Goal: Check status: Check status

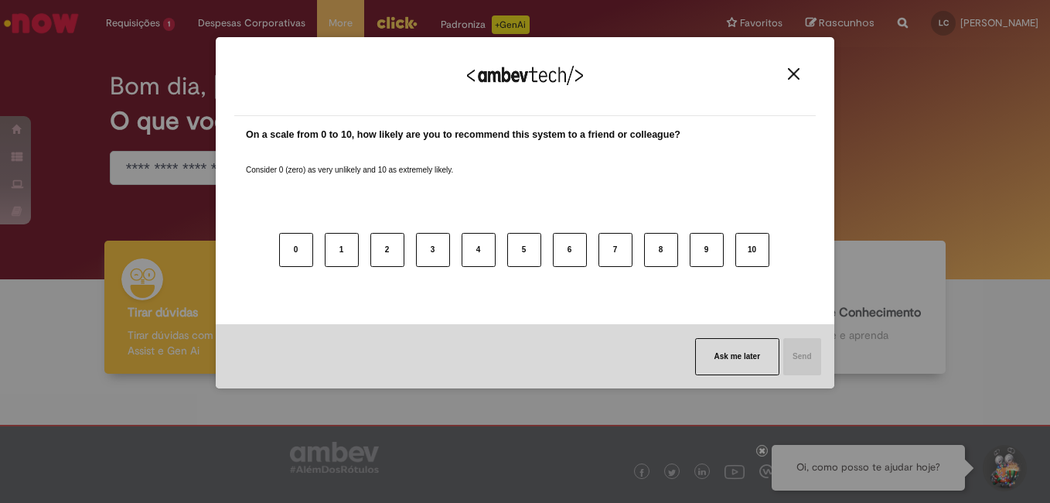
click at [800, 70] on button "Close" at bounding box center [793, 73] width 21 height 13
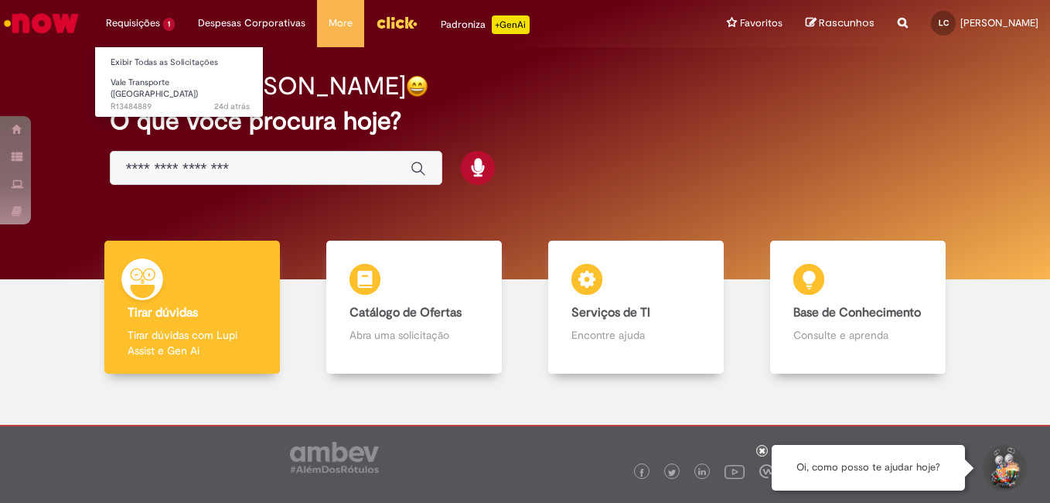
click at [127, 29] on li "Requisições 1 Exibir Todas as Solicitações Vale Transporte (VT) 24d atrás 24 di…" at bounding box center [140, 23] width 92 height 46
click at [139, 21] on li "Requisições 1 Exibir Todas as Solicitações Vale Transporte (VT) 24d atrás 24 di…" at bounding box center [140, 23] width 92 height 46
click at [166, 70] on link "Exibir Todas as Solicitações" at bounding box center [180, 62] width 170 height 17
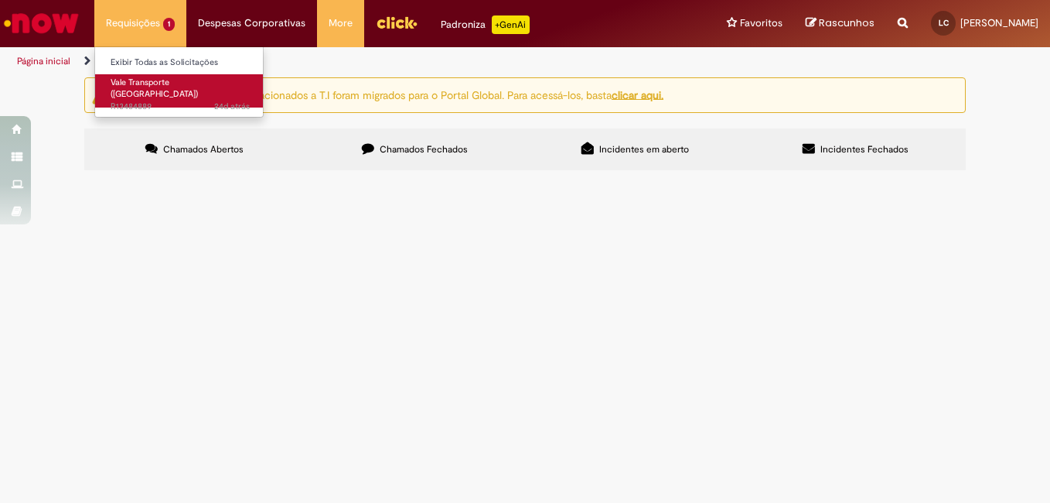
click at [182, 85] on span "Vale Transporte ([GEOGRAPHIC_DATA])" at bounding box center [154, 89] width 87 height 24
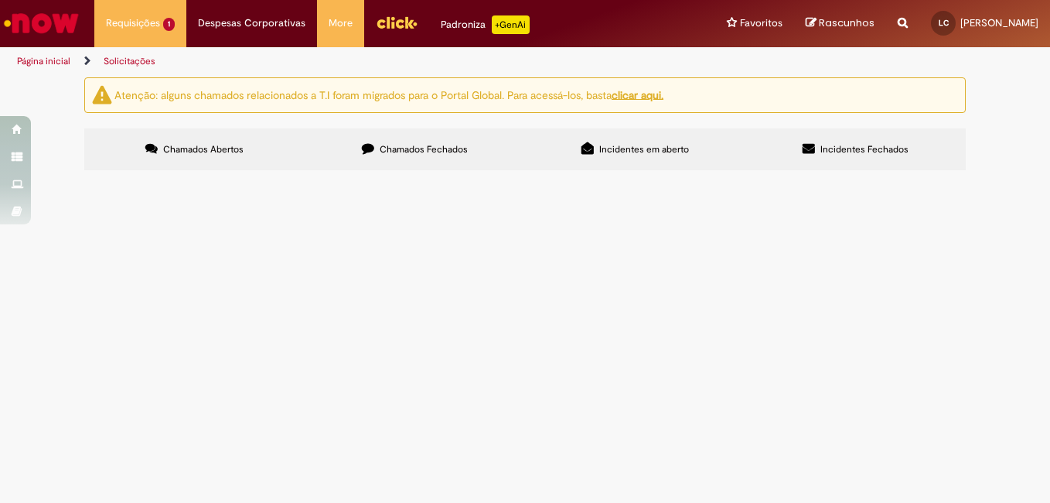
click at [217, 231] on main "Solicitações Atenção: alguns chamados relacionados a T.I foram migrados para o …" at bounding box center [525, 290] width 1050 height 426
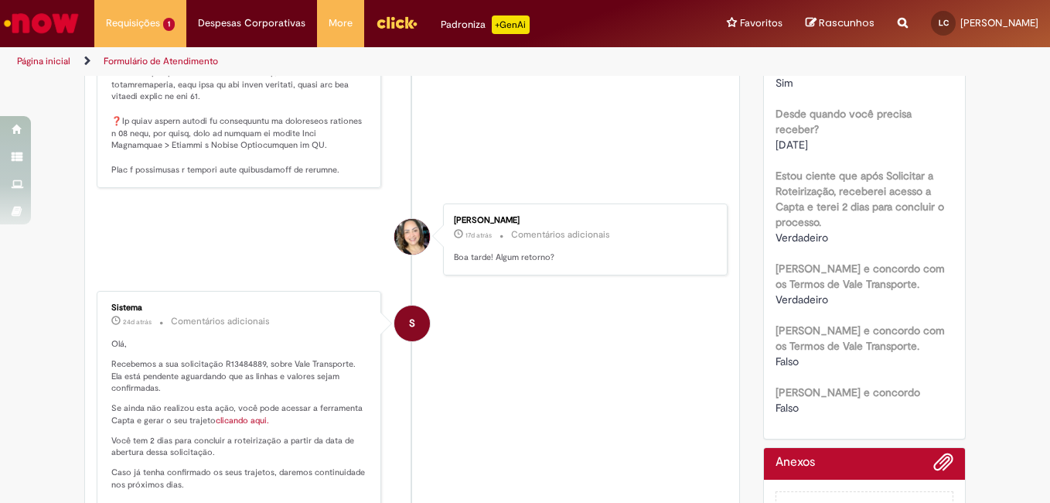
scroll to position [609, 0]
